Goal: Transaction & Acquisition: Purchase product/service

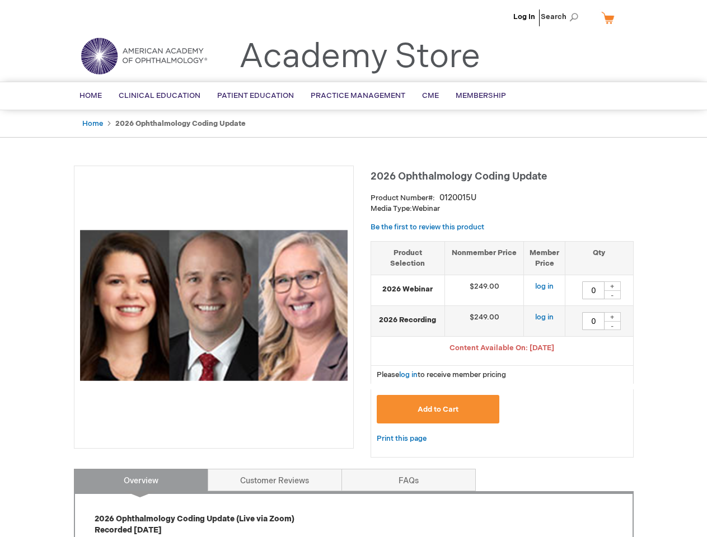
click at [353, 269] on div at bounding box center [214, 307] width 280 height 283
click at [563, 17] on span "Search" at bounding box center [562, 17] width 43 height 22
click at [502, 349] on span "Content Available On: [DATE]" at bounding box center [501, 348] width 105 height 9
click at [612, 286] on div "+" at bounding box center [612, 287] width 17 height 10
click at [612, 295] on div "-" at bounding box center [612, 294] width 17 height 9
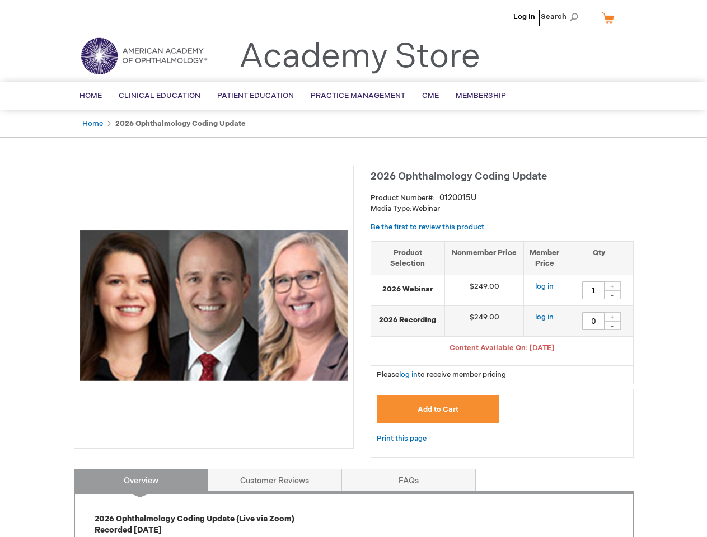
type input "0"
click at [612, 317] on div "+" at bounding box center [612, 317] width 17 height 10
click at [612, 326] on div "-" at bounding box center [612, 325] width 17 height 9
type input "0"
